Goal: Check status: Check status

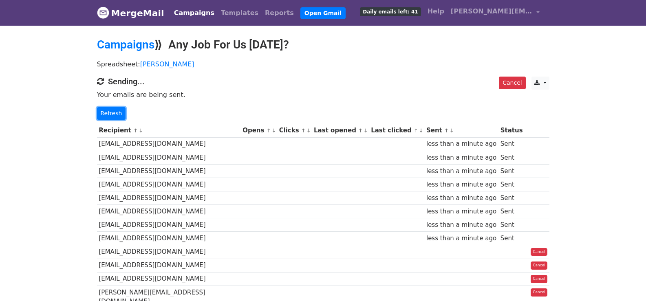
click at [104, 115] on link "Refresh" at bounding box center [111, 113] width 29 height 13
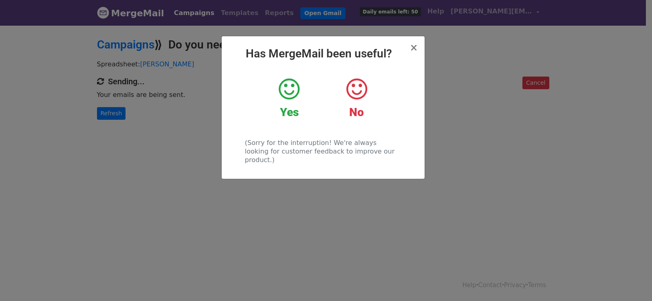
drag, startPoint x: 197, startPoint y: 157, endPoint x: 189, endPoint y: 140, distance: 18.2
click at [197, 155] on div "× Has MergeMail been useful? Yes No (Sorry for the interruption! We're always l…" at bounding box center [326, 162] width 652 height 277
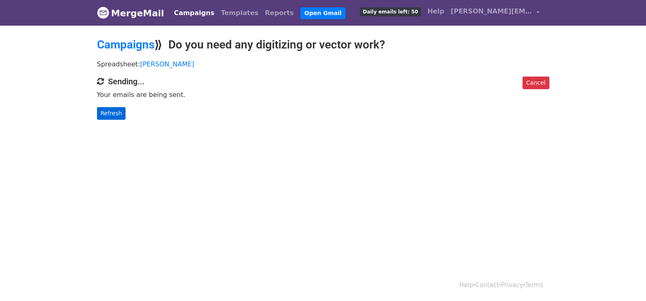
drag, startPoint x: 125, startPoint y: 118, endPoint x: 117, endPoint y: 117, distance: 7.8
click at [118, 117] on p "Refresh" at bounding box center [323, 113] width 452 height 13
click at [117, 117] on link "Refresh" at bounding box center [111, 113] width 29 height 13
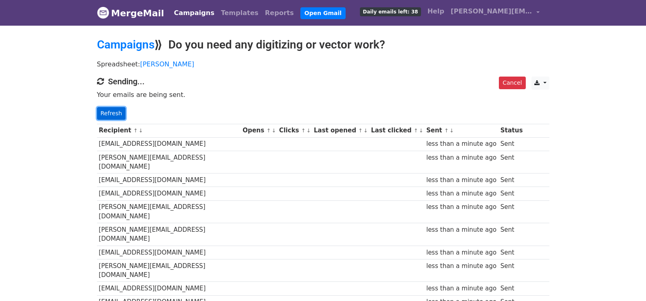
click at [115, 108] on link "Refresh" at bounding box center [111, 113] width 29 height 13
click at [104, 113] on link "Refresh" at bounding box center [111, 113] width 29 height 13
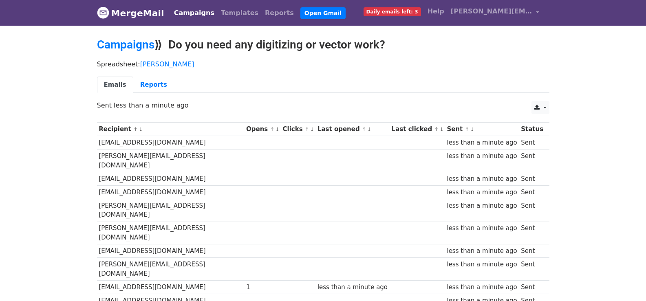
scroll to position [541, 0]
